Goal: Book appointment/travel/reservation

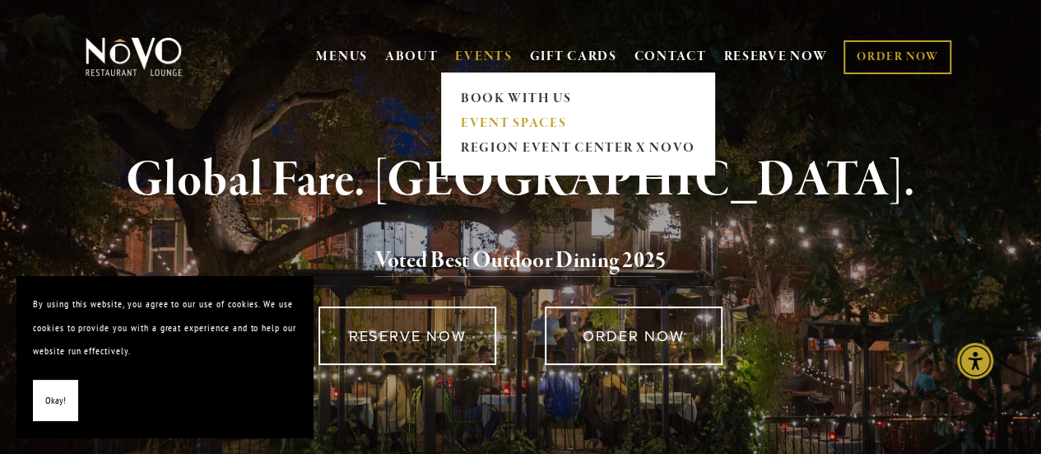
click at [486, 124] on link "EVENT SPACES" at bounding box center [577, 123] width 244 height 25
click at [514, 91] on link "BOOK WITH US" at bounding box center [577, 98] width 244 height 25
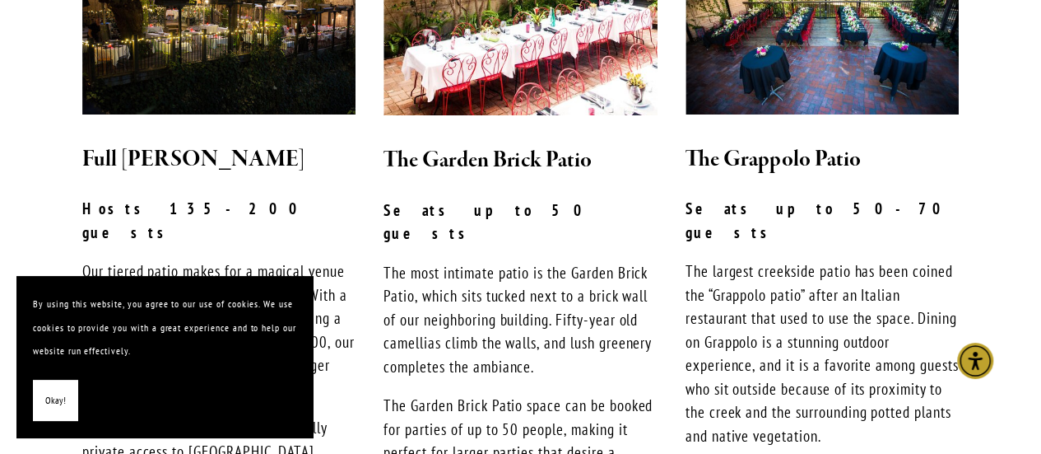
scroll to position [565, 0]
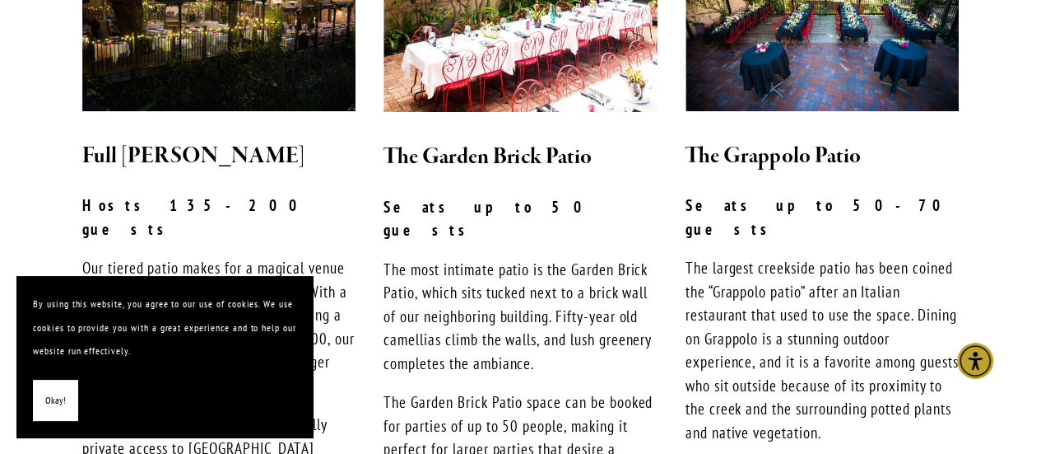
click at [23, 412] on section "By using this website, you agree to our use of cookies. We use cookies to provi…" at bounding box center [164, 356] width 296 height 161
click at [53, 386] on button "Okay!" at bounding box center [55, 400] width 45 height 42
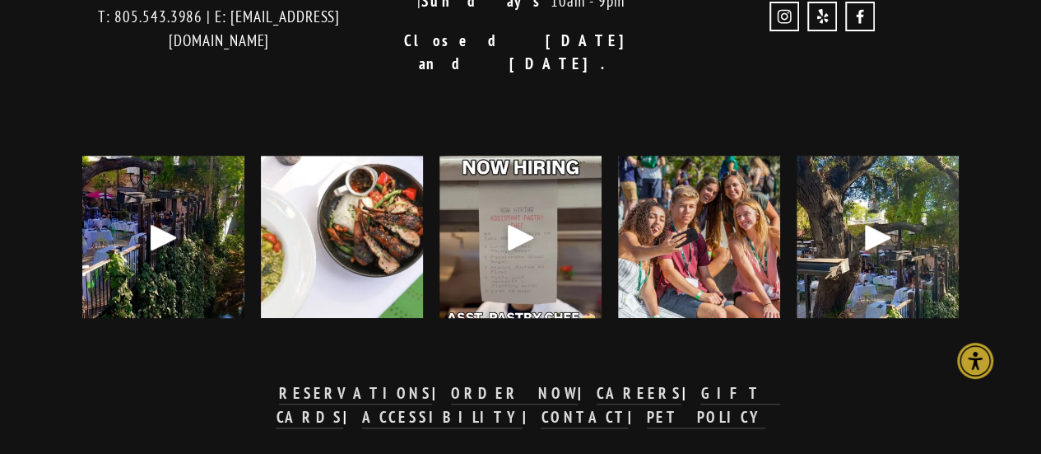
scroll to position [2974, 0]
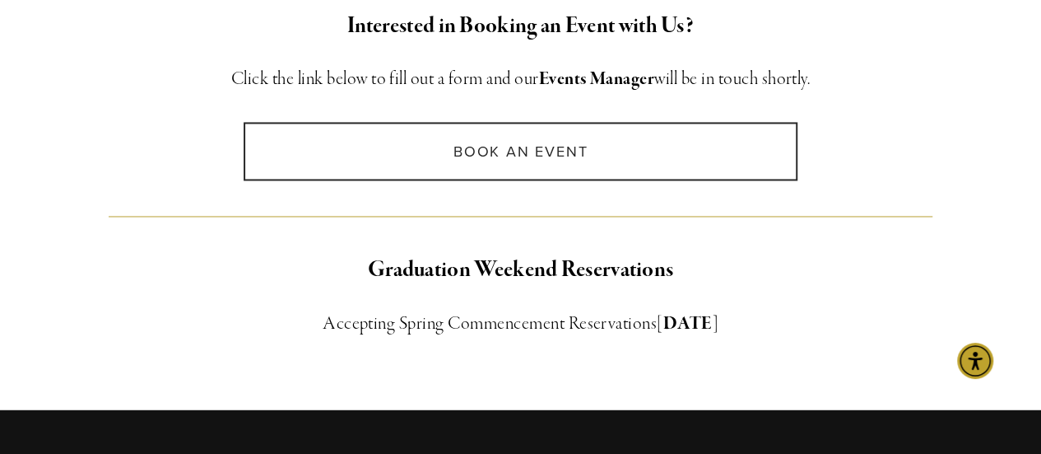
scroll to position [1270, 0]
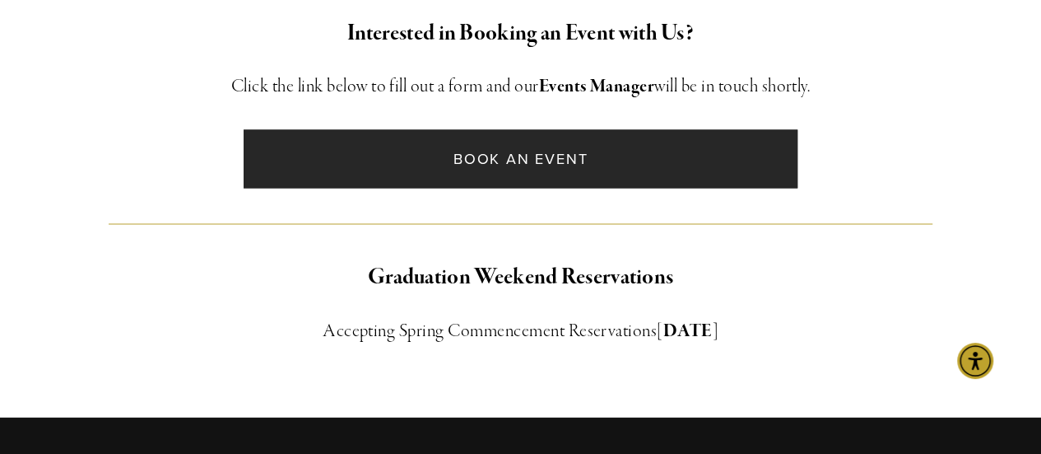
click at [594, 145] on link "Book an Event" at bounding box center [521, 158] width 554 height 58
